Goal: Find specific page/section: Find specific page/section

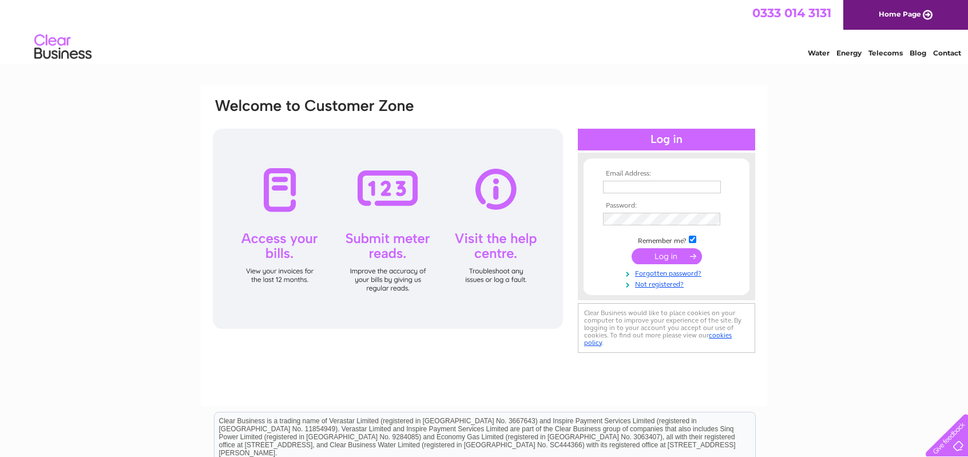
type input "[EMAIL_ADDRESS][DOMAIN_NAME]"
click at [679, 259] on input "submit" at bounding box center [667, 256] width 70 height 16
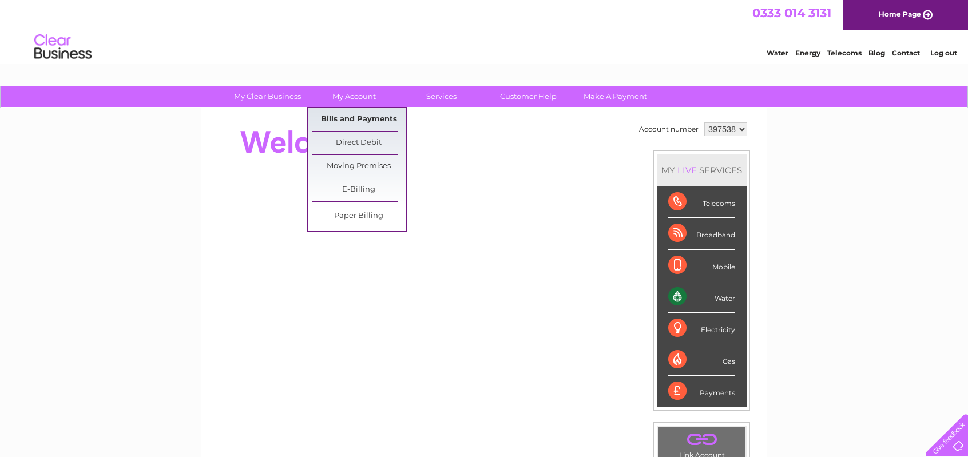
click at [359, 114] on link "Bills and Payments" at bounding box center [359, 119] width 94 height 23
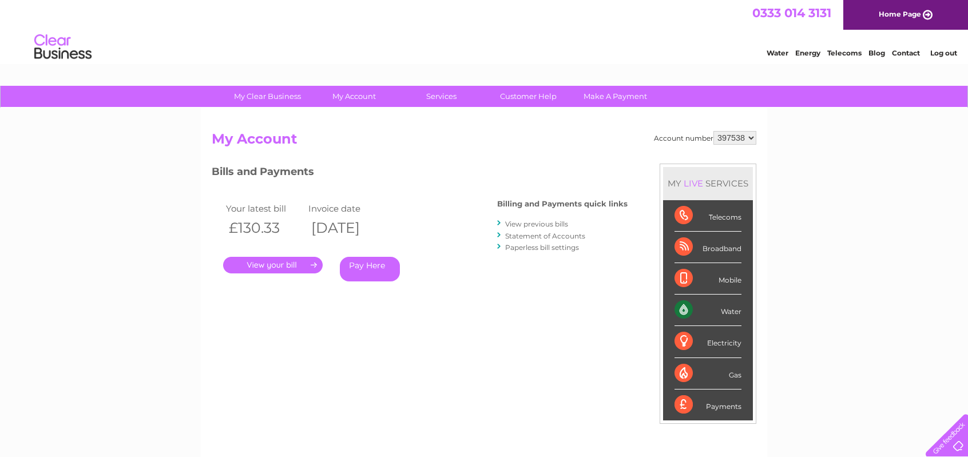
click at [275, 263] on link "." at bounding box center [273, 265] width 100 height 17
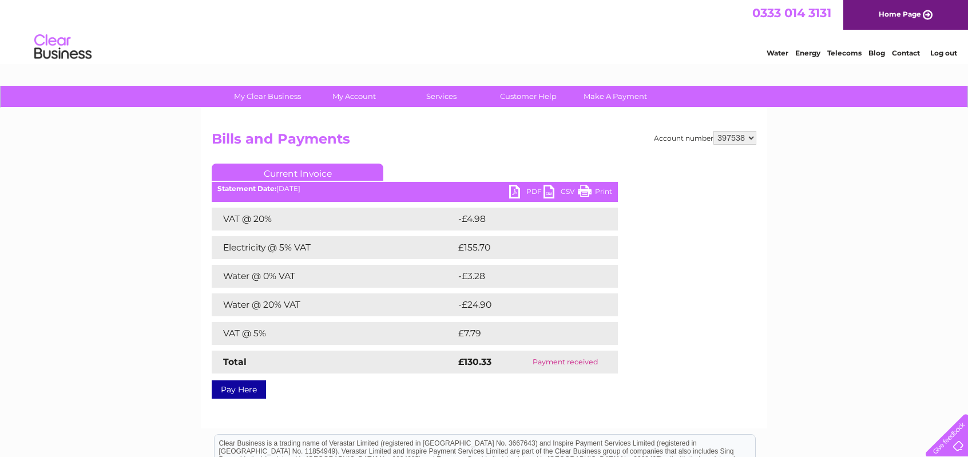
click at [531, 190] on link "PDF" at bounding box center [526, 193] width 34 height 17
